Goal: Communication & Community: Answer question/provide support

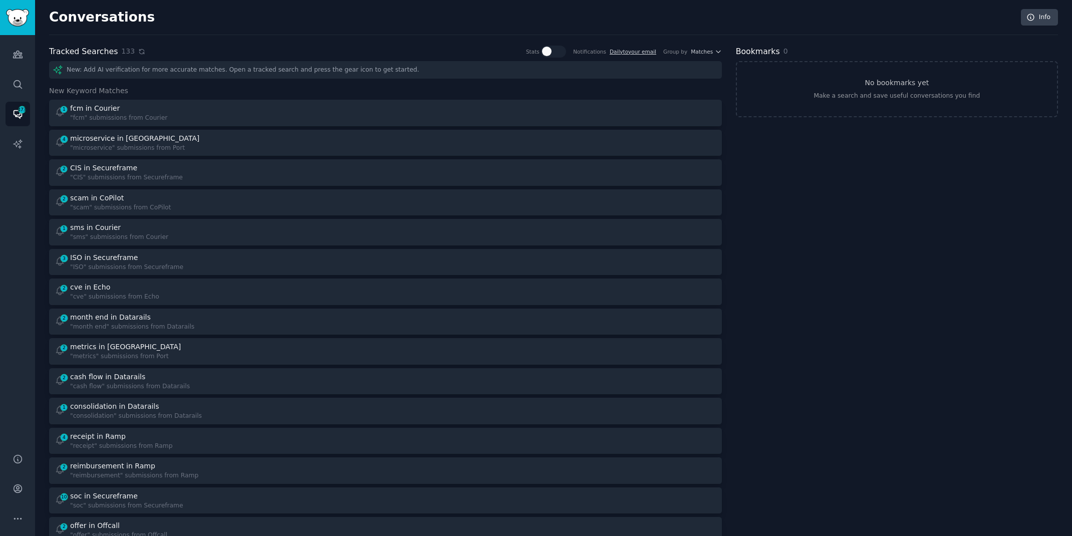
click at [139, 49] on icon at bounding box center [141, 51] width 7 height 7
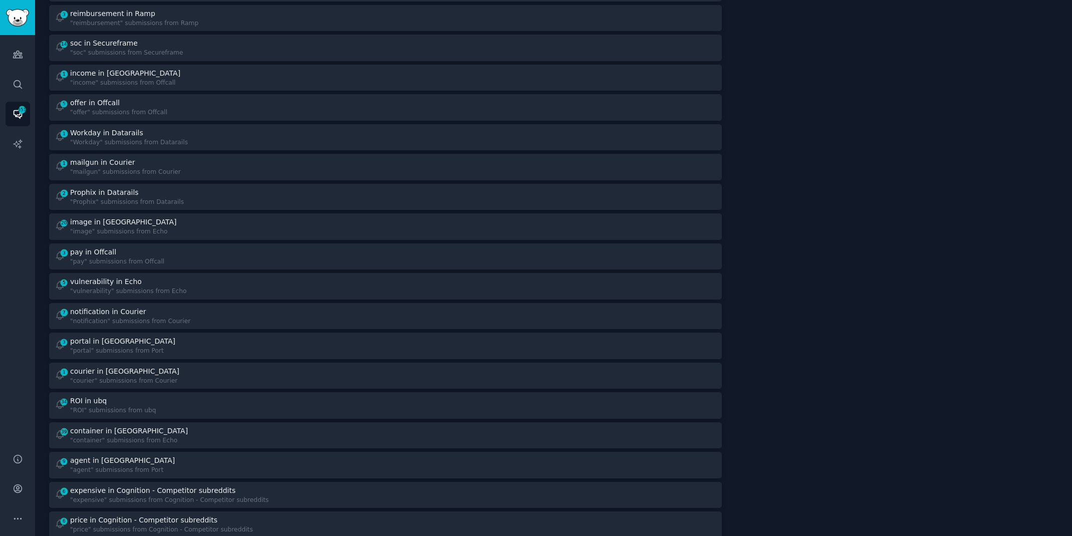
scroll to position [478, 0]
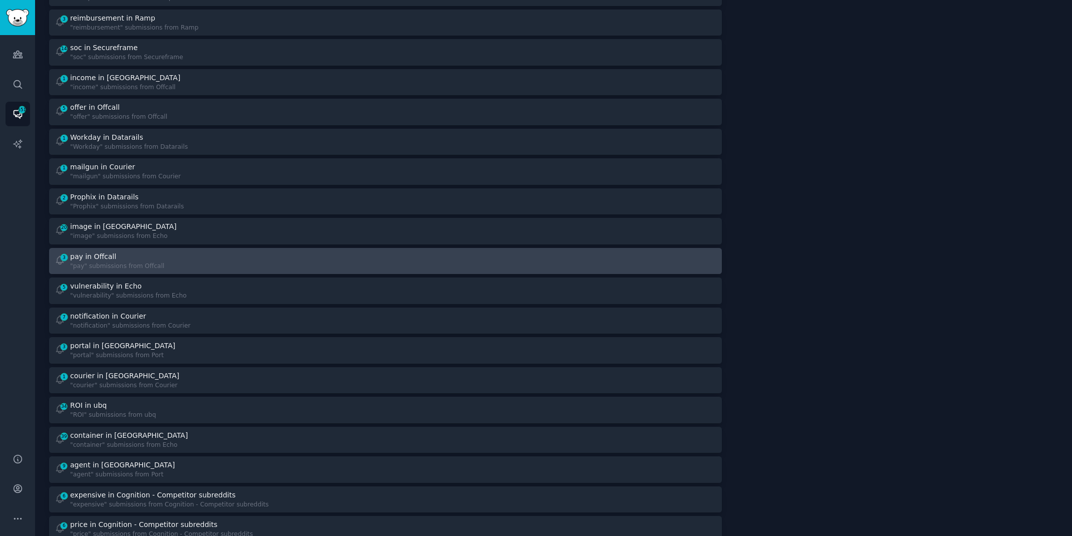
click at [306, 270] on link "3 pay in Offcall "pay" submissions from Offcall" at bounding box center [385, 261] width 673 height 27
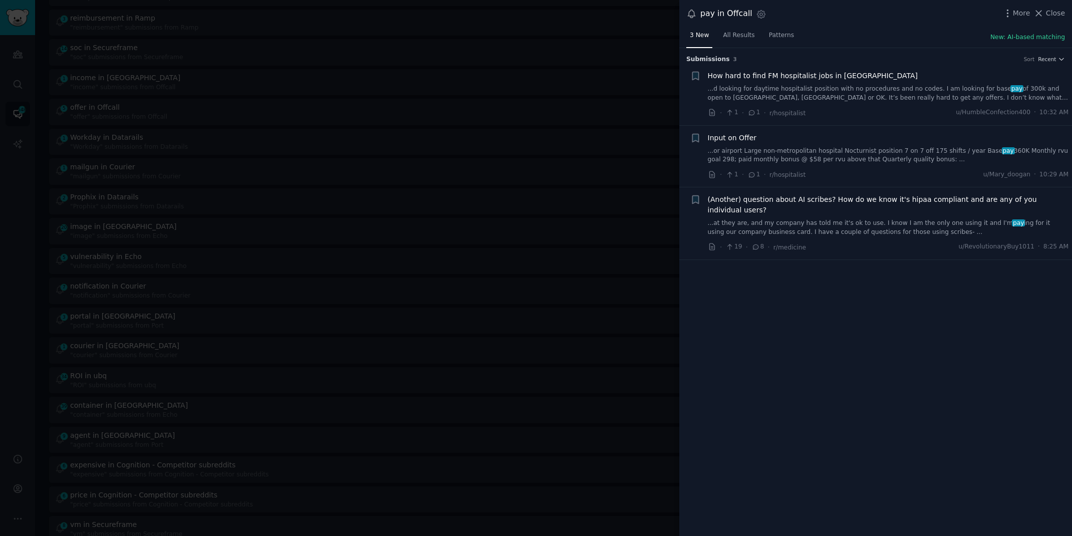
click at [856, 154] on link "...or airport Large non-metropolitan hospital Nocturnist position 7 on 7 off 17…" at bounding box center [888, 156] width 361 height 18
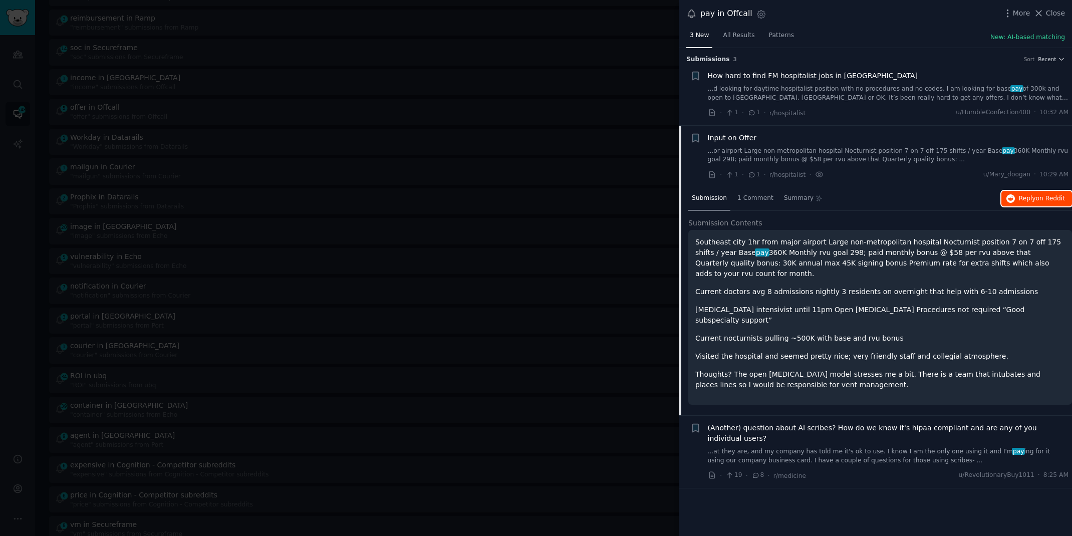
click at [1032, 193] on button "Reply on Reddit" at bounding box center [1036, 199] width 71 height 16
click at [1023, 201] on span "Reply on Reddit" at bounding box center [1042, 198] width 46 height 9
